Goal: Information Seeking & Learning: Check status

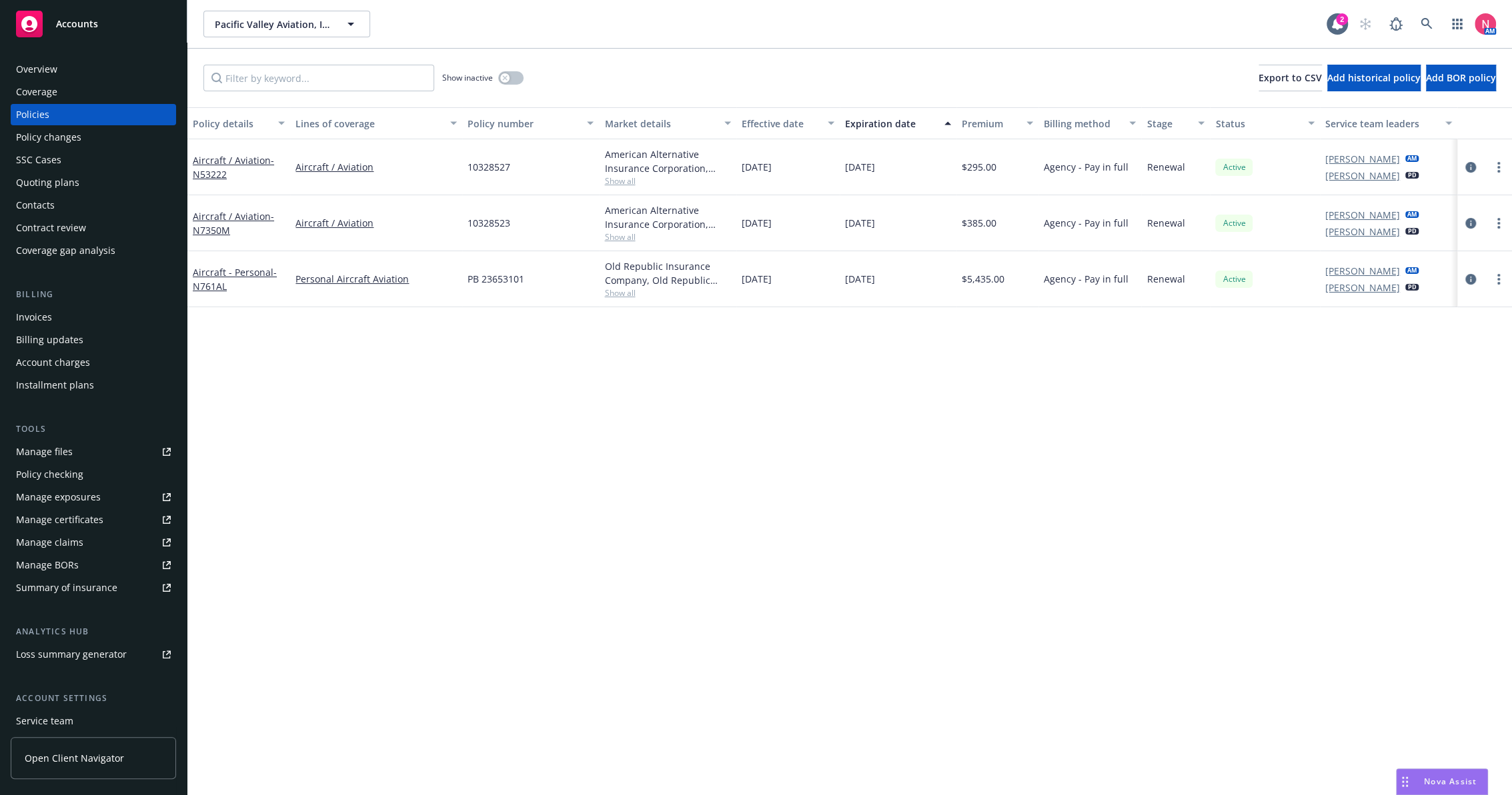
click at [341, 332] on div "Policy details Lines of coverage Policy number Market details Effective date Ex…" at bounding box center [849, 452] width 1325 height 688
click at [895, 538] on div "Policy details Lines of coverage Policy number Market details Effective date Ex…" at bounding box center [849, 452] width 1325 height 688
click at [650, 493] on div "Policy details Lines of coverage Policy number Market details Effective date Ex…" at bounding box center [849, 452] width 1325 height 688
click at [718, 489] on div "Policy details Lines of coverage Policy number Market details Effective date Ex…" at bounding box center [849, 452] width 1325 height 688
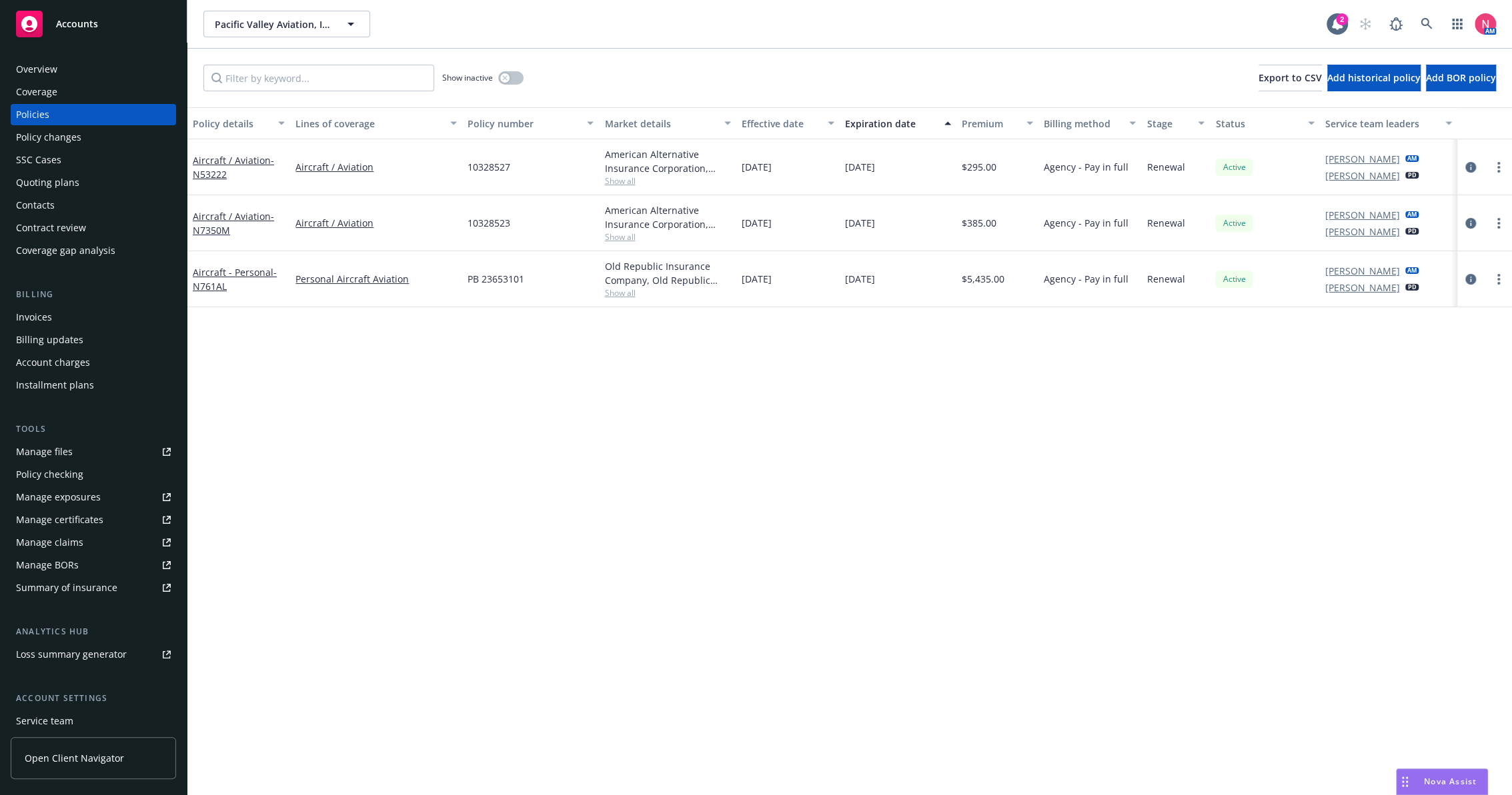
click at [720, 533] on div "Policy details Lines of coverage Policy number Market details Effective date Ex…" at bounding box center [849, 452] width 1325 height 688
click at [421, 645] on div "Policy details Lines of coverage Policy number Market details Effective date Ex…" at bounding box center [849, 452] width 1325 height 688
click at [773, 509] on div "Policy details Lines of coverage Policy number Market details Effective date Ex…" at bounding box center [849, 452] width 1325 height 688
click at [457, 606] on div "Policy details Lines of coverage Policy number Market details Effective date Ex…" at bounding box center [849, 452] width 1325 height 688
